Goal: Contribute content

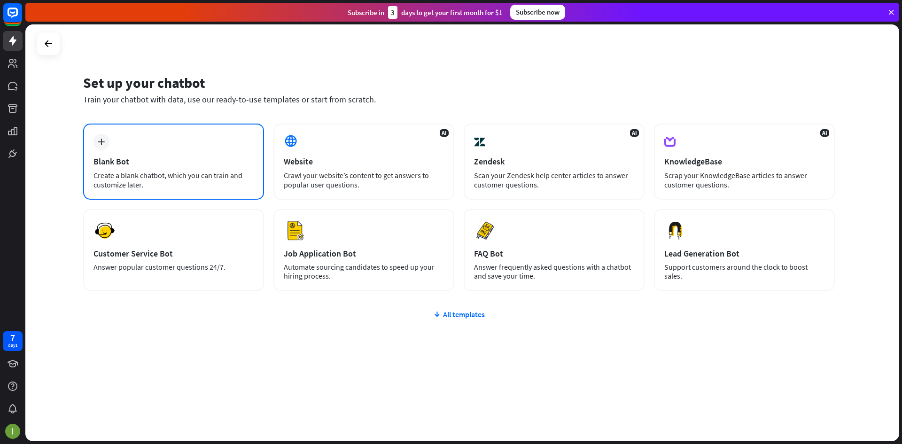
click at [208, 148] on div "plus Blank Bot Create a blank chatbot, which you can train and customize later." at bounding box center [173, 162] width 181 height 76
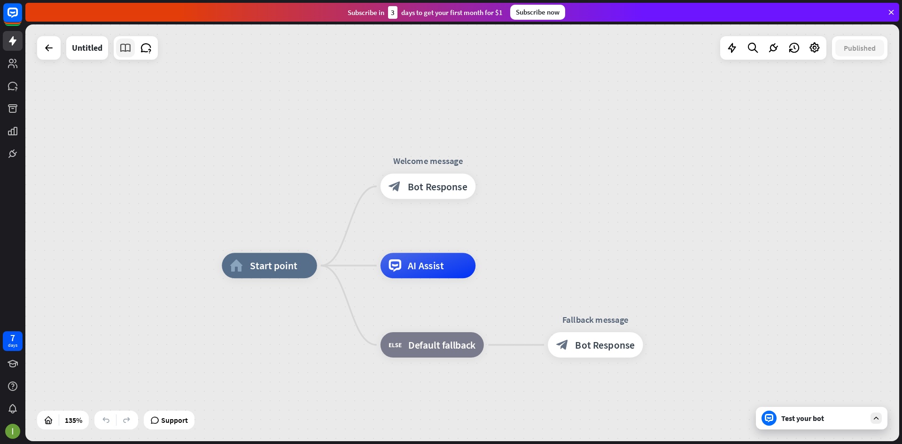
click at [130, 51] on icon at bounding box center [125, 48] width 12 height 12
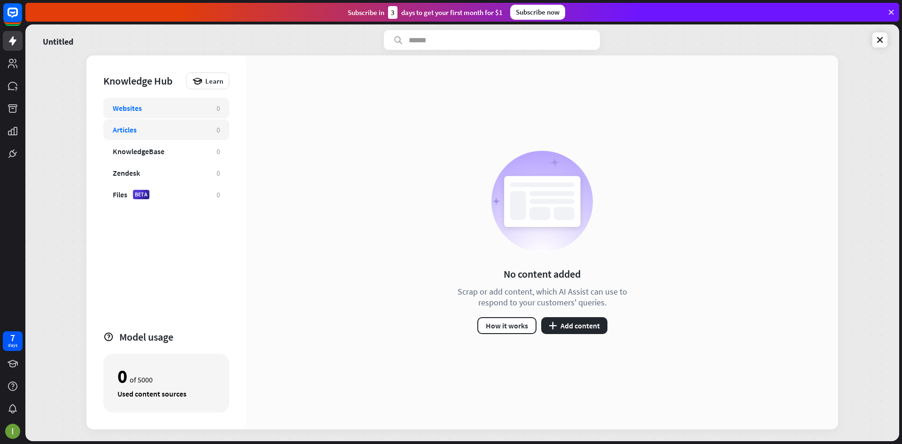
click at [186, 122] on div "Articles 0" at bounding box center [166, 129] width 126 height 21
click at [176, 132] on div "Articles" at bounding box center [160, 129] width 94 height 9
click at [587, 324] on button "plus Add content" at bounding box center [574, 325] width 66 height 17
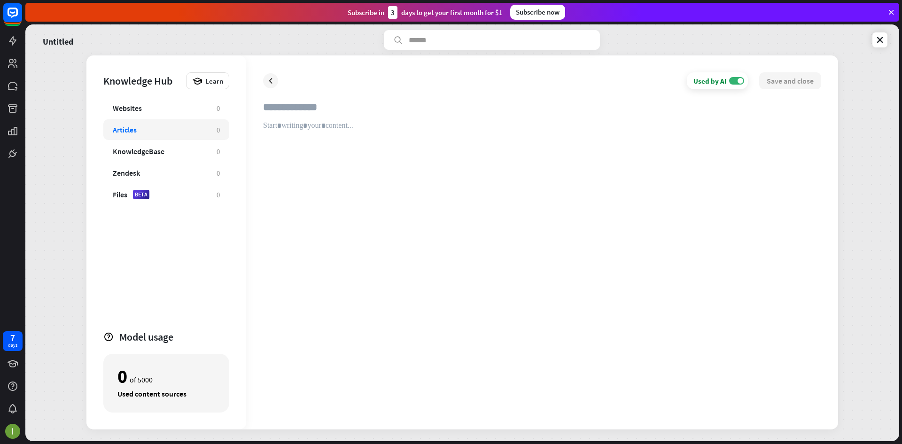
click at [286, 135] on div at bounding box center [542, 266] width 558 height 291
